Goal: Find contact information: Find contact information

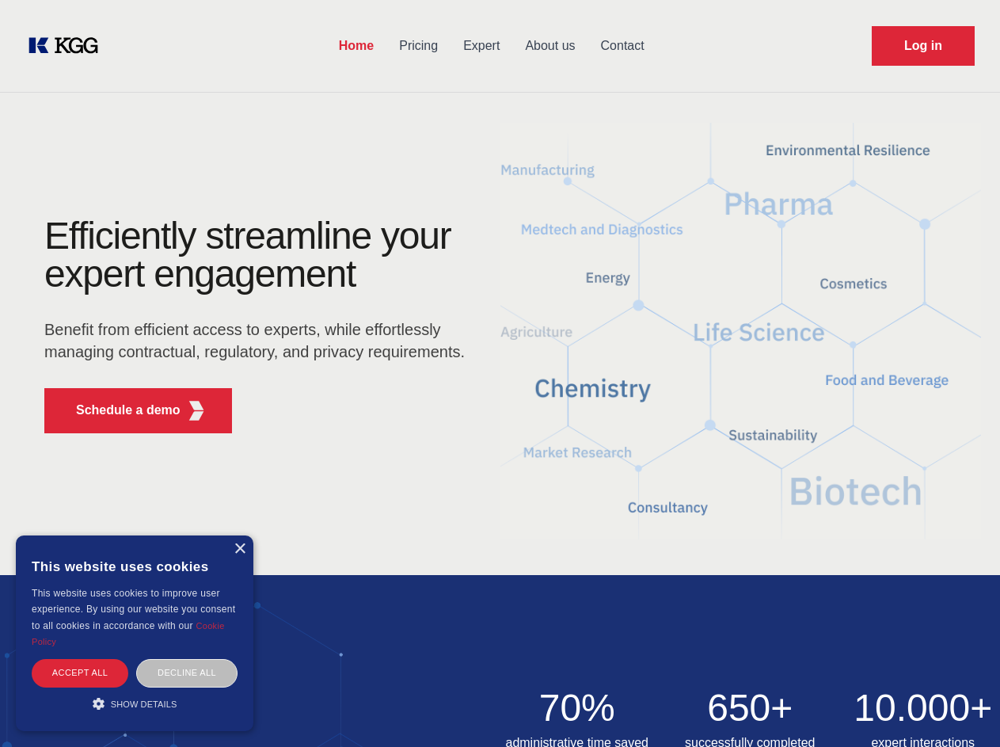
click at [500, 373] on div "Efficiently streamline your expert engagement Benefit from efficient access to …" at bounding box center [259, 331] width 481 height 229
click at [119, 410] on p "Schedule a demo" at bounding box center [128, 410] width 104 height 19
click at [239, 549] on div "× This website uses cookies This website uses cookies to improve user experienc…" at bounding box center [134, 633] width 237 height 196
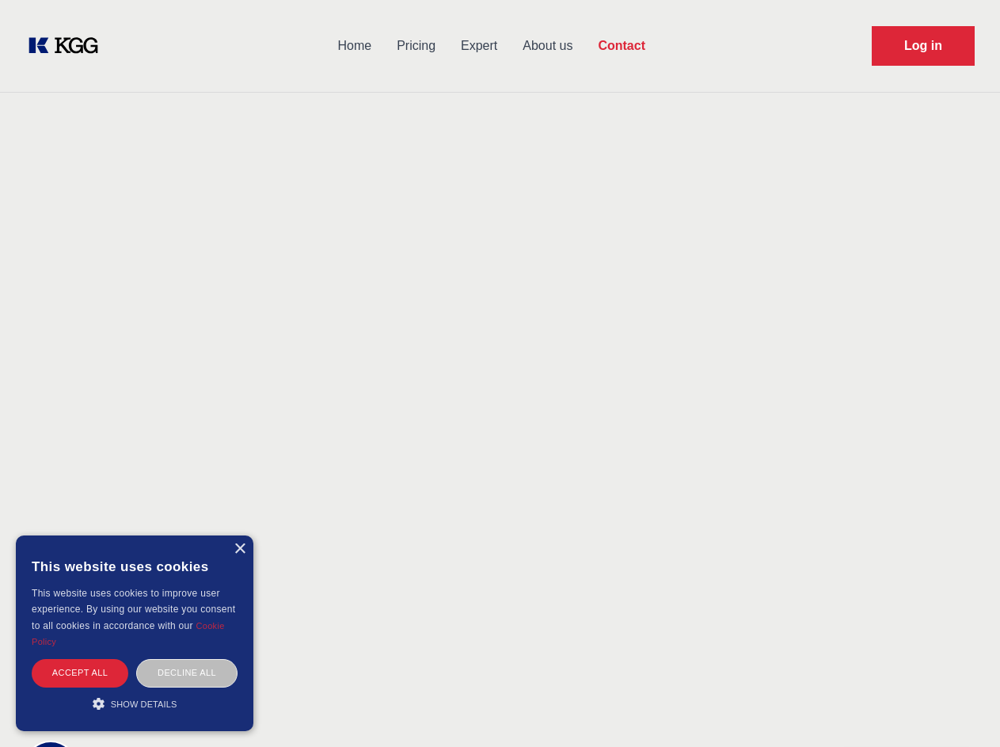
click at [80, 672] on div "Accept all" at bounding box center [80, 673] width 97 height 28
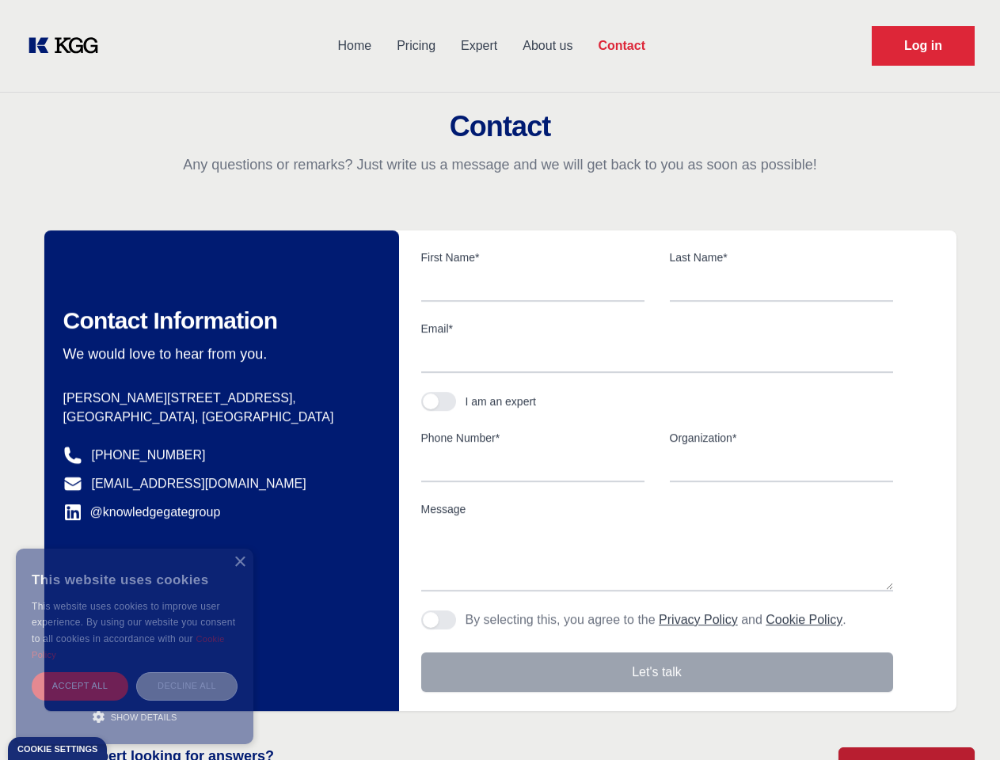
click at [187, 672] on div "Decline all" at bounding box center [186, 686] width 101 height 28
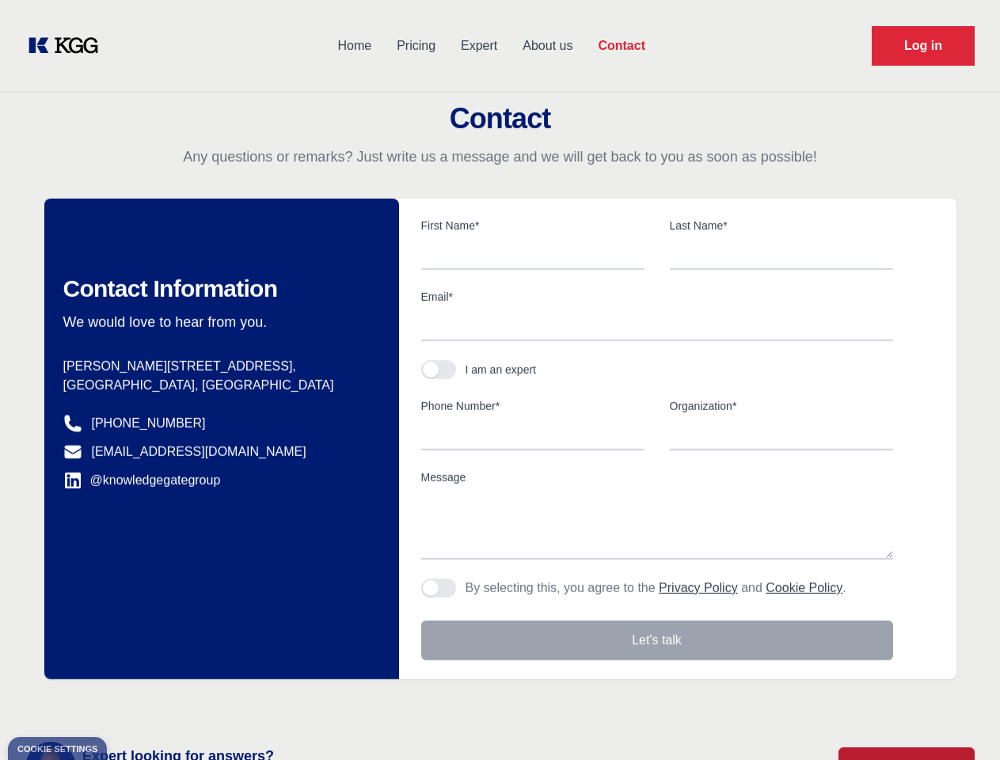
click at [135, 703] on main "Contact Any questions or remarks? Just write us a message and we will get back …" at bounding box center [500, 412] width 1000 height 824
